Goal: Information Seeking & Learning: Learn about a topic

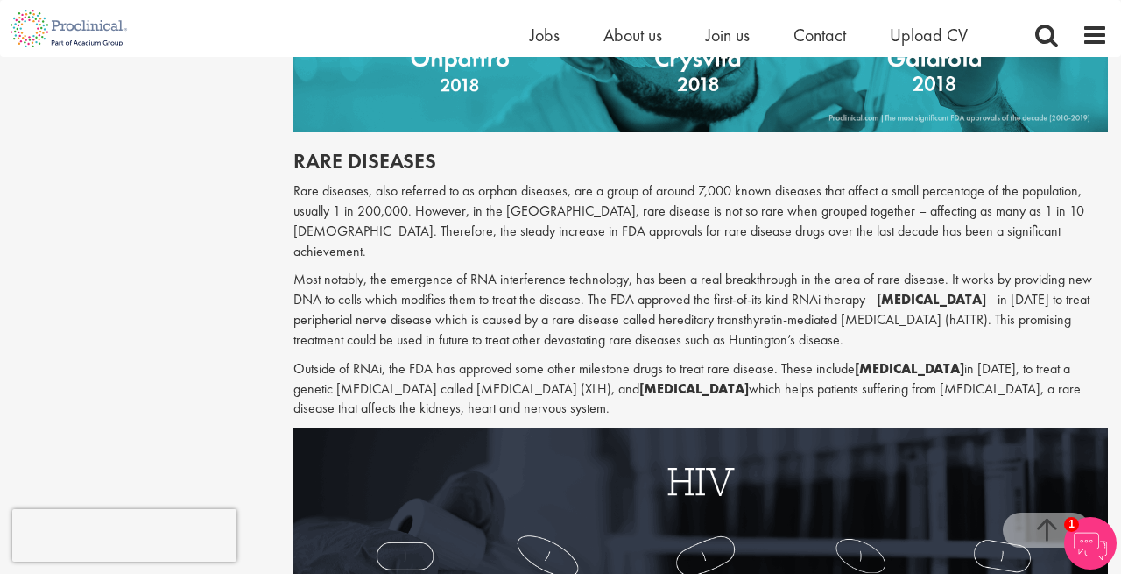
scroll to position [2227, 0]
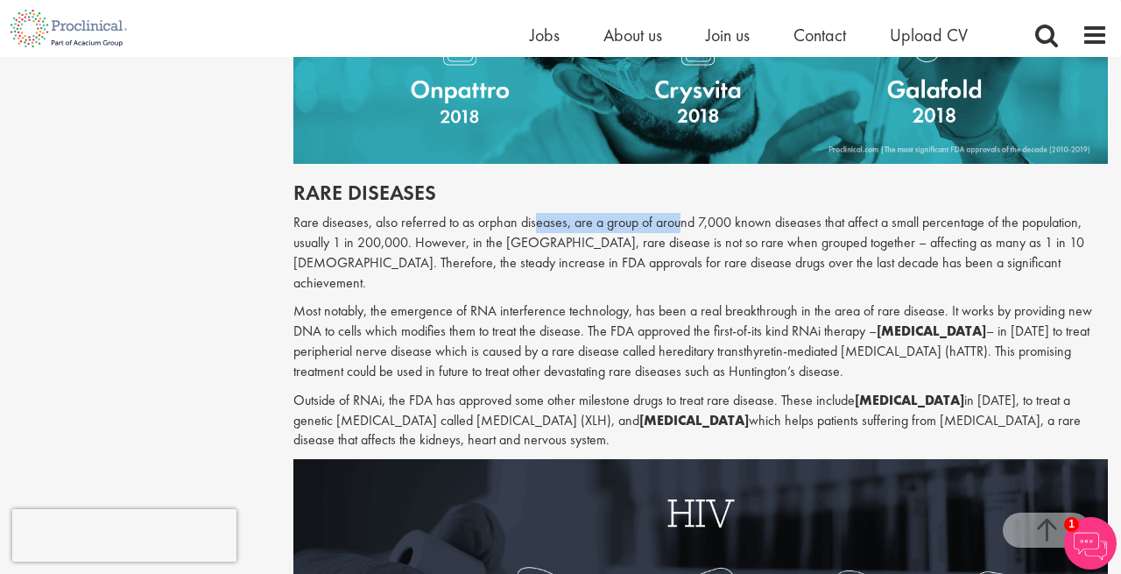
drag, startPoint x: 536, startPoint y: 169, endPoint x: 730, endPoint y: 169, distance: 193.6
click at [728, 213] on p "Rare diseases, also referred to as orphan diseases, are a group of around 7,000…" at bounding box center [700, 253] width 815 height 80
click at [730, 213] on p "Rare diseases, also referred to as orphan diseases, are a group of around 7,000…" at bounding box center [700, 253] width 815 height 80
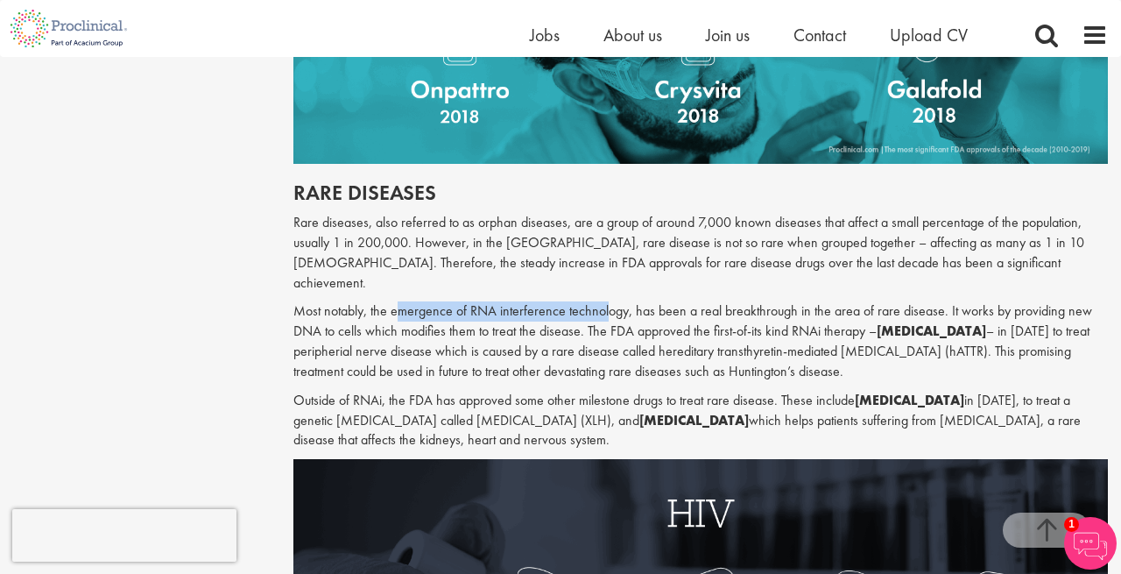
drag, startPoint x: 399, startPoint y: 232, endPoint x: 609, endPoint y: 229, distance: 209.3
click at [610, 301] on p "Most notably, the emergence of RNA interference technology, has been a real bre…" at bounding box center [700, 341] width 815 height 80
click at [609, 301] on p "Most notably, the emergence of RNA interference technology, has been a real bre…" at bounding box center [700, 341] width 815 height 80
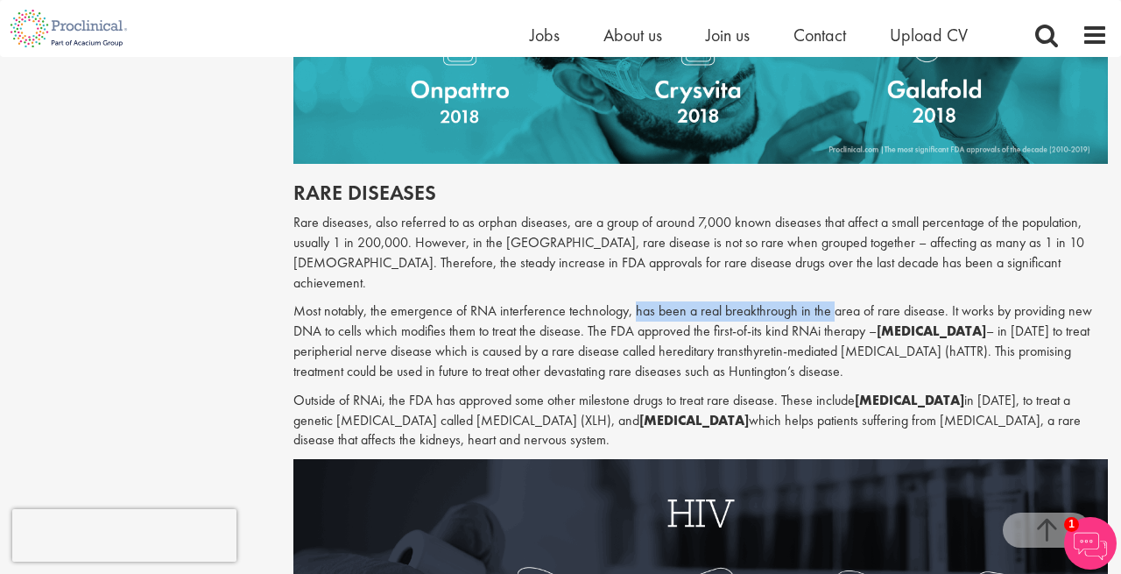
drag, startPoint x: 633, startPoint y: 230, endPoint x: 852, endPoint y: 227, distance: 219.0
click at [852, 301] on p "Most notably, the emergence of RNA interference technology, has been a real bre…" at bounding box center [700, 341] width 815 height 80
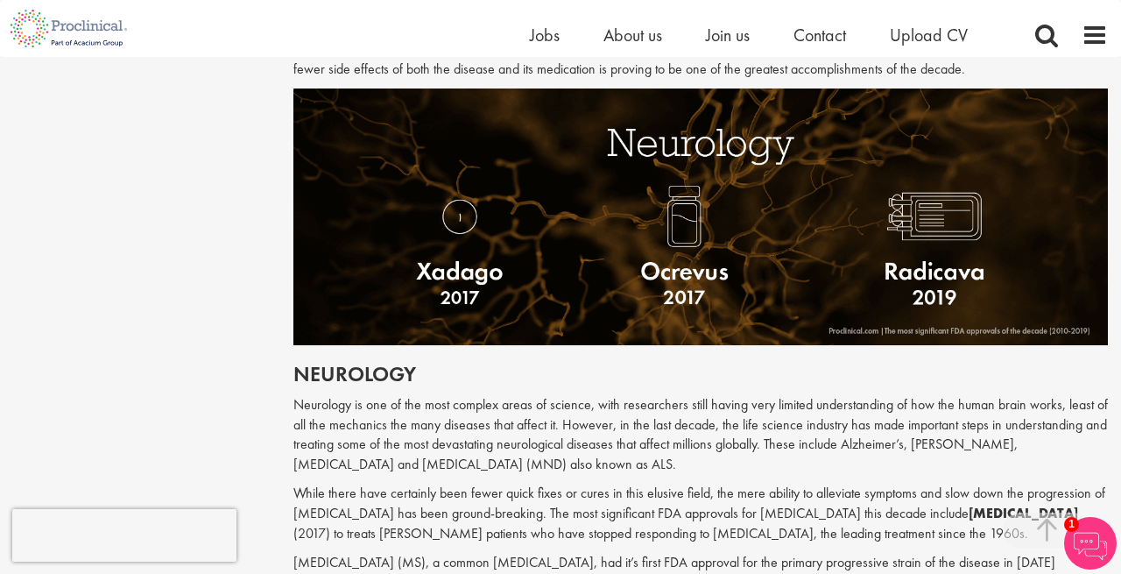
scroll to position [3218, 0]
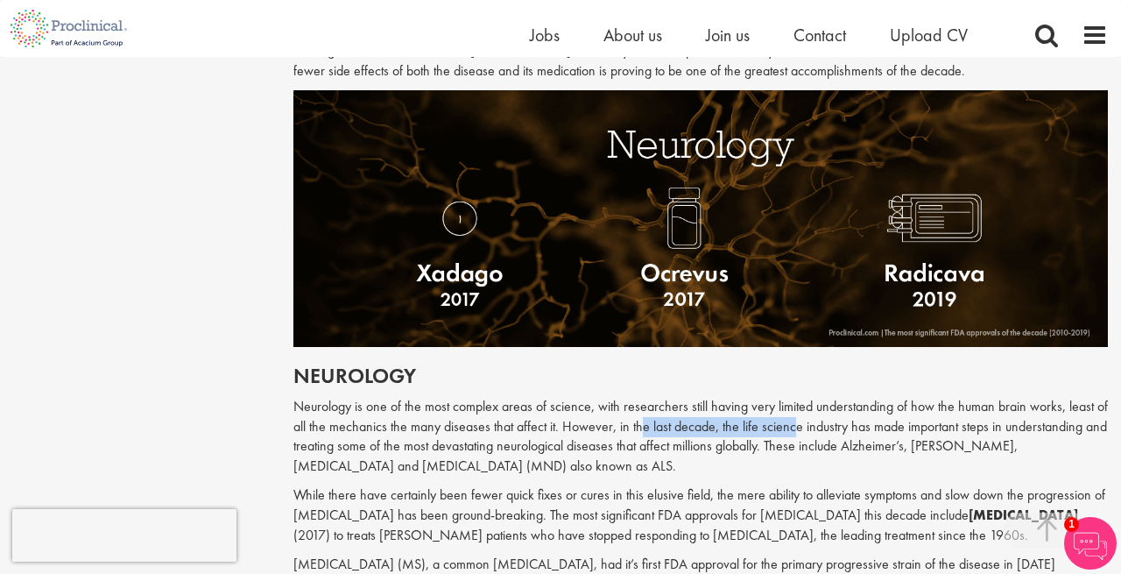
drag, startPoint x: 638, startPoint y: 323, endPoint x: 794, endPoint y: 326, distance: 155.0
click at [795, 397] on p "Neurology is one of the most complex areas of science, with researchers still h…" at bounding box center [700, 437] width 815 height 80
click at [794, 397] on p "Neurology is one of the most complex areas of science, with researchers still h…" at bounding box center [700, 437] width 815 height 80
drag, startPoint x: 322, startPoint y: 346, endPoint x: 443, endPoint y: 345, distance: 120.9
click at [444, 397] on p "Neurology is one of the most complex areas of science, with researchers still h…" at bounding box center [700, 437] width 815 height 80
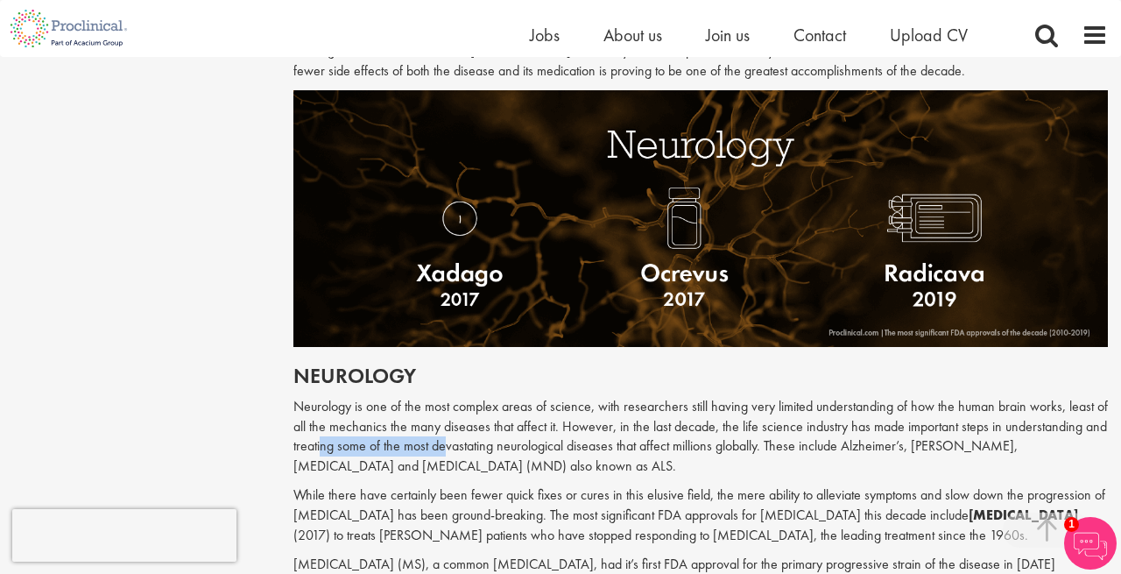
click at [443, 397] on p "Neurology is one of the most complex areas of science, with researchers still h…" at bounding box center [700, 437] width 815 height 80
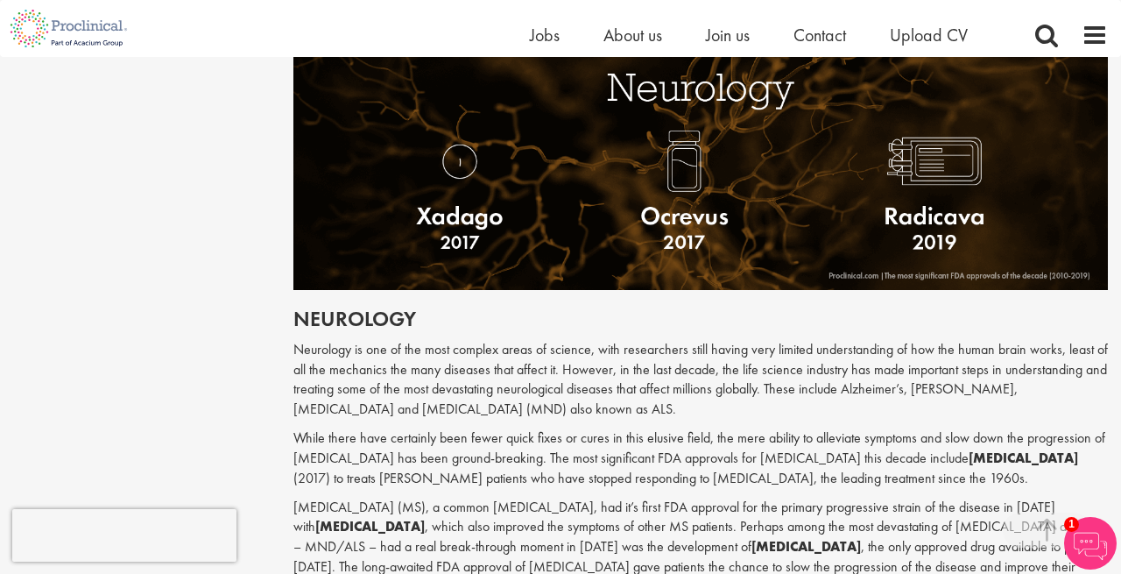
scroll to position [3281, 0]
